Goal: Navigation & Orientation: Understand site structure

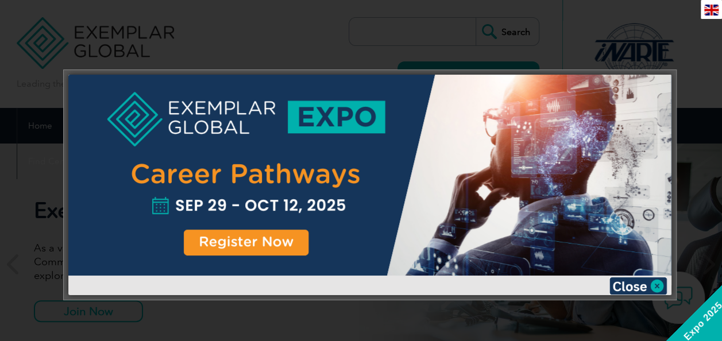
click at [650, 285] on img at bounding box center [637, 285] width 57 height 17
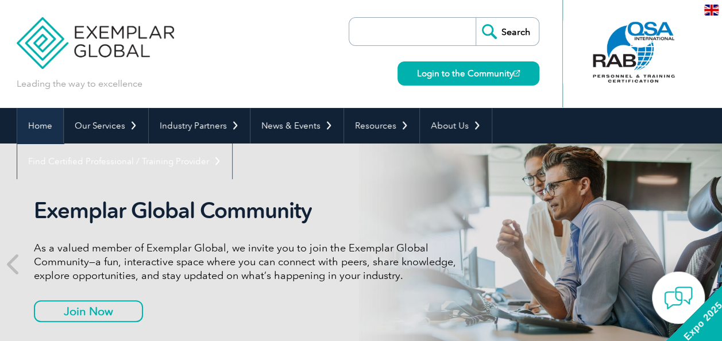
click at [34, 119] on link "Home" at bounding box center [40, 126] width 46 height 36
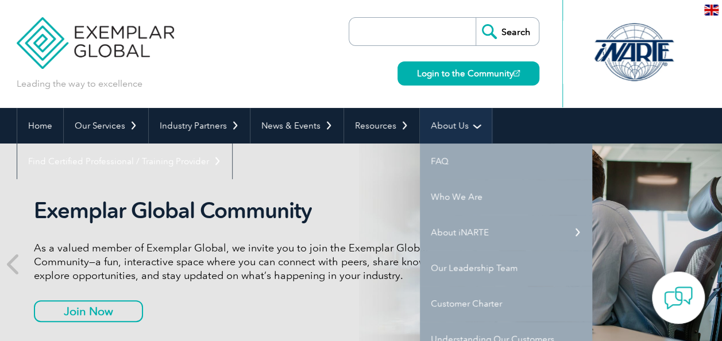
click at [448, 122] on link "About Us" at bounding box center [456, 126] width 72 height 36
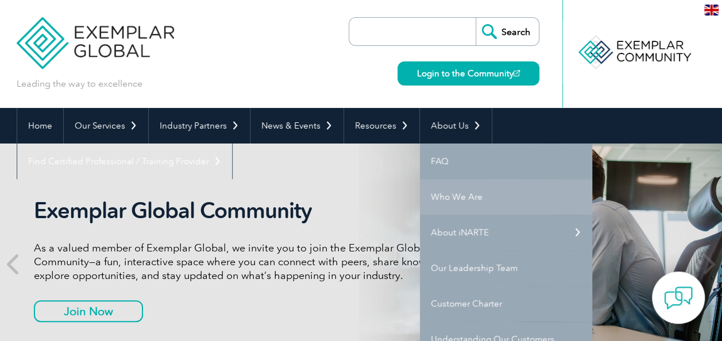
click at [435, 194] on link "Who We Are" at bounding box center [506, 197] width 172 height 36
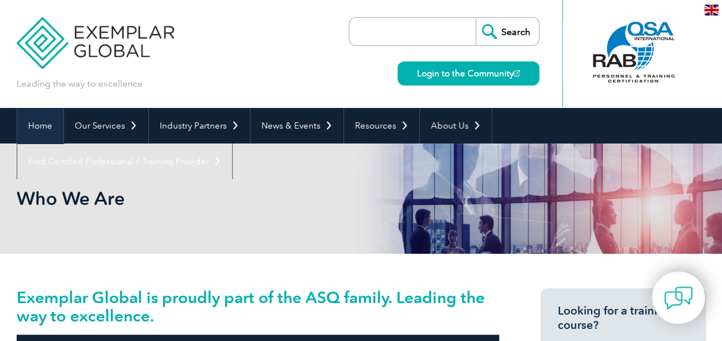
click at [37, 125] on link "Home" at bounding box center [40, 126] width 46 height 36
